Goal: Transaction & Acquisition: Purchase product/service

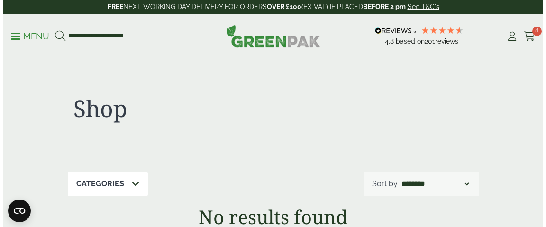
scroll to position [102, 0]
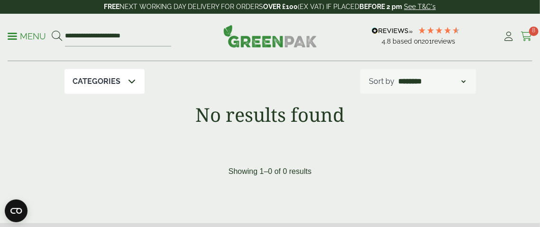
click at [524, 36] on icon at bounding box center [526, 36] width 12 height 9
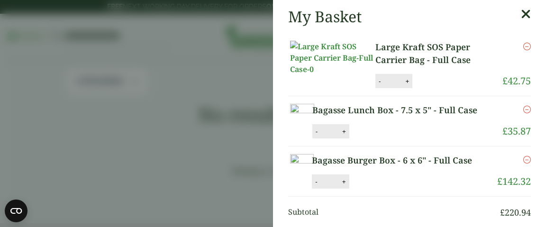
scroll to position [63, 0]
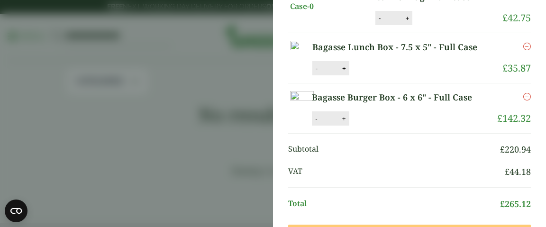
click at [396, 51] on link "Bagasse Lunch Box - 7.5 x 5" - Full Case" at bounding box center [401, 47] width 178 height 13
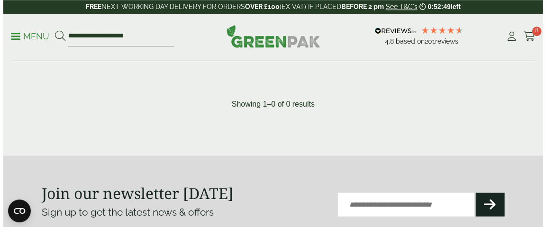
scroll to position [51, 0]
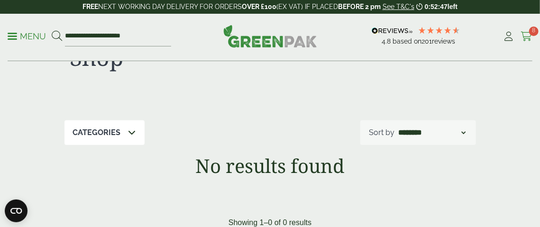
click at [528, 35] on icon at bounding box center [526, 36] width 12 height 9
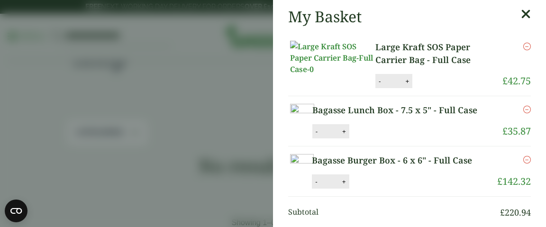
click at [383, 45] on link "Large Kraft SOS Paper Carrier Bag - Full Case" at bounding box center [438, 54] width 127 height 26
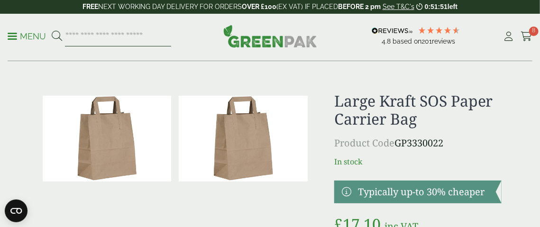
click at [98, 36] on input "search" at bounding box center [118, 37] width 106 height 20
paste input "**********"
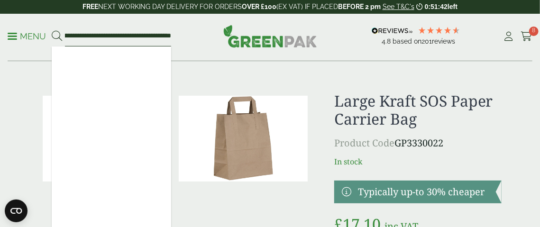
type input "**********"
click at [53, 34] on icon at bounding box center [57, 36] width 10 height 10
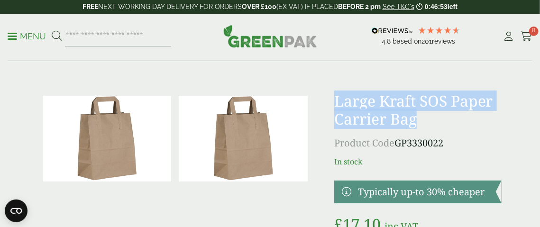
drag, startPoint x: 335, startPoint y: 103, endPoint x: 421, endPoint y: 126, distance: 89.3
click at [421, 126] on h1 "Large Kraft SOS Paper Carrier Bag" at bounding box center [417, 110] width 167 height 36
copy h1 "Large Kraft SOS Paper Carrier Bag"
